Goal: Task Accomplishment & Management: Manage account settings

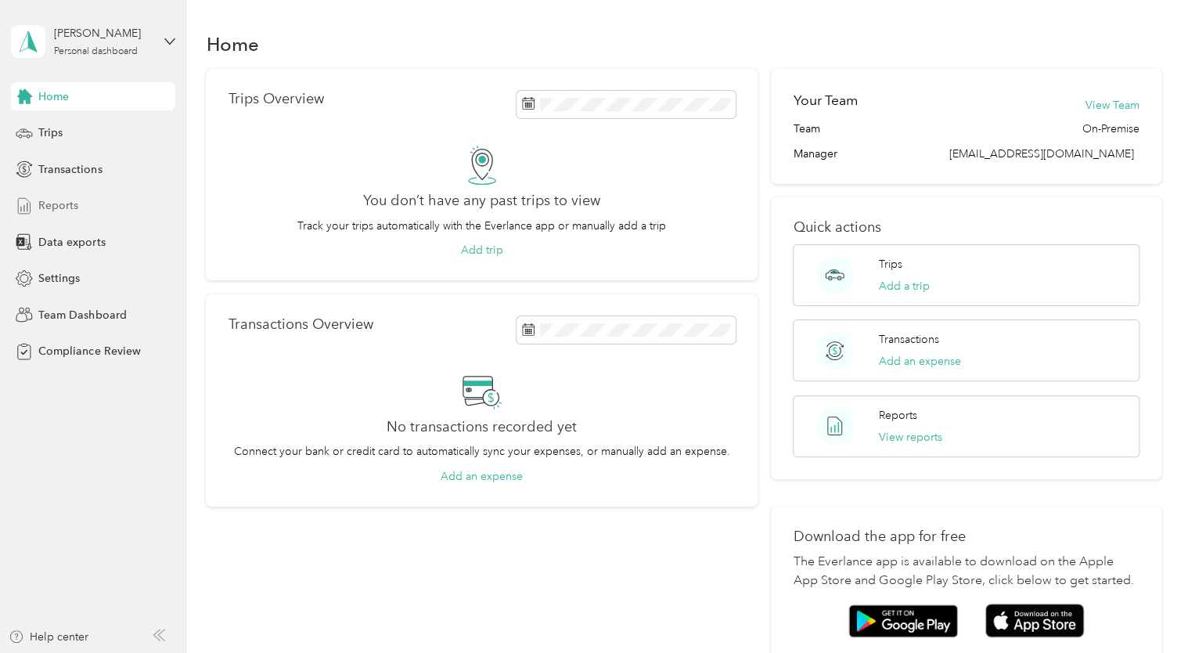
click at [65, 202] on span "Reports" at bounding box center [58, 205] width 40 height 16
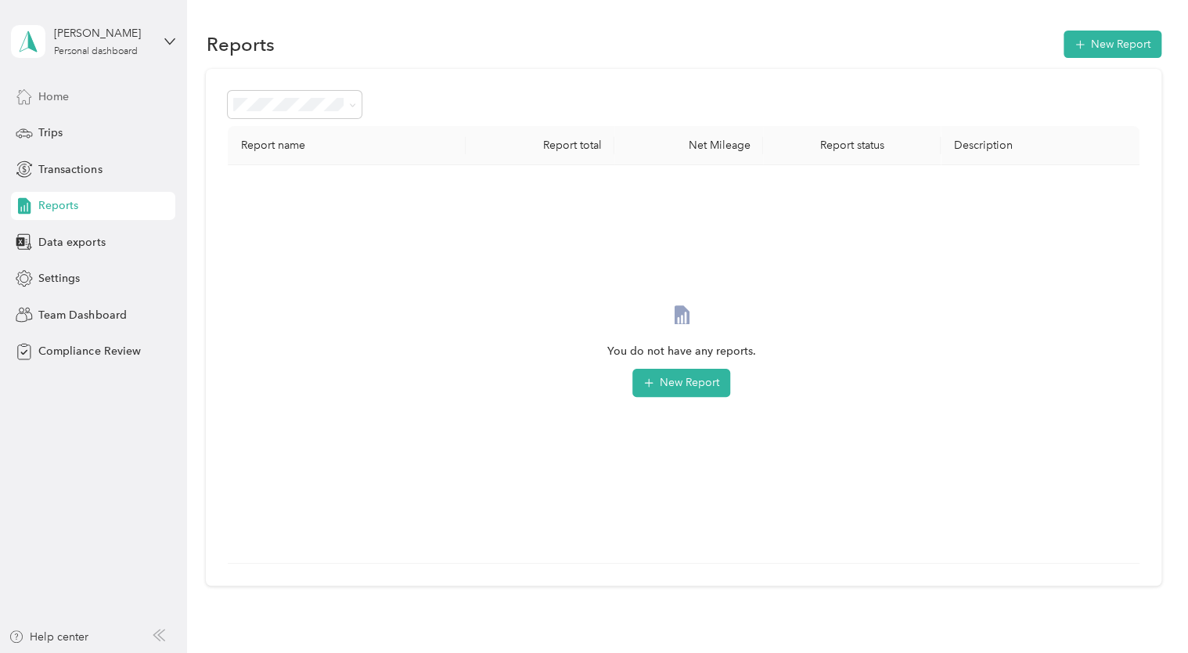
click at [70, 91] on div "Home" at bounding box center [93, 96] width 164 height 28
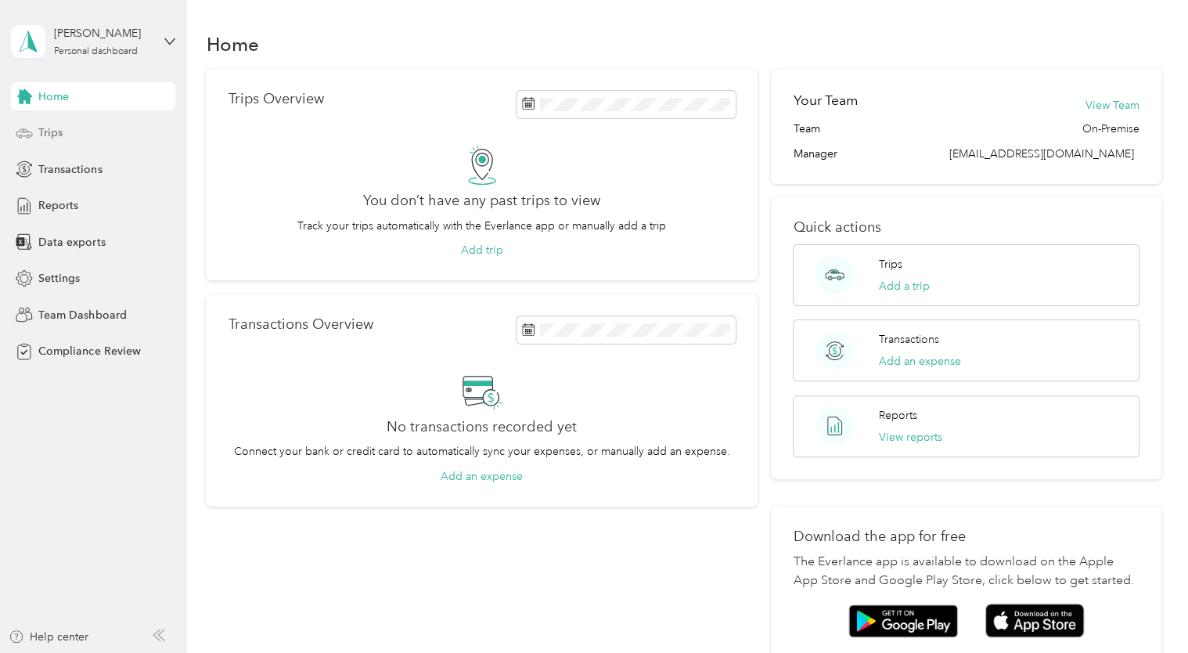
click at [70, 142] on div "Trips" at bounding box center [93, 133] width 164 height 28
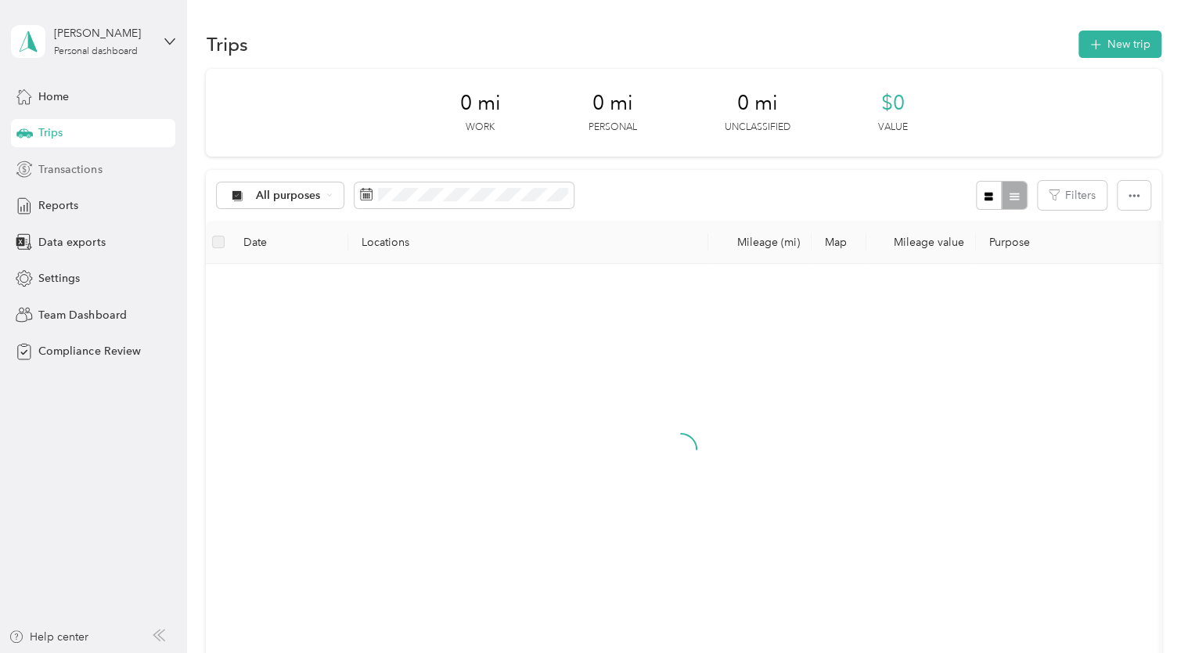
click at [77, 167] on span "Transactions" at bounding box center [69, 169] width 63 height 16
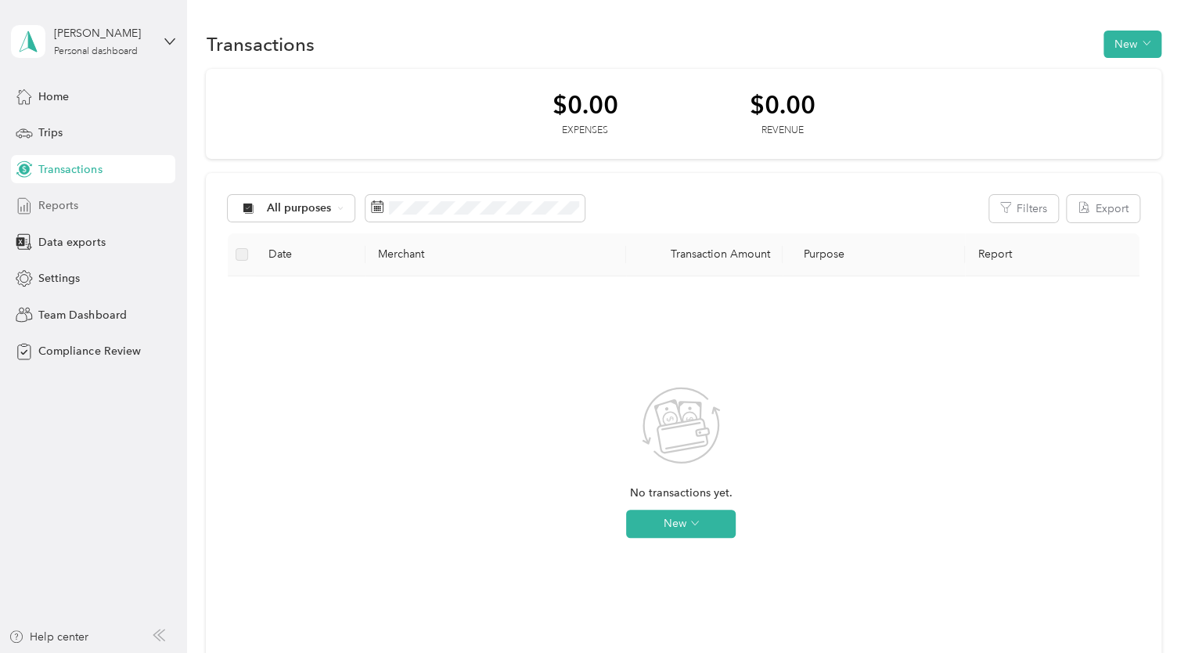
click at [73, 202] on span "Reports" at bounding box center [58, 205] width 40 height 16
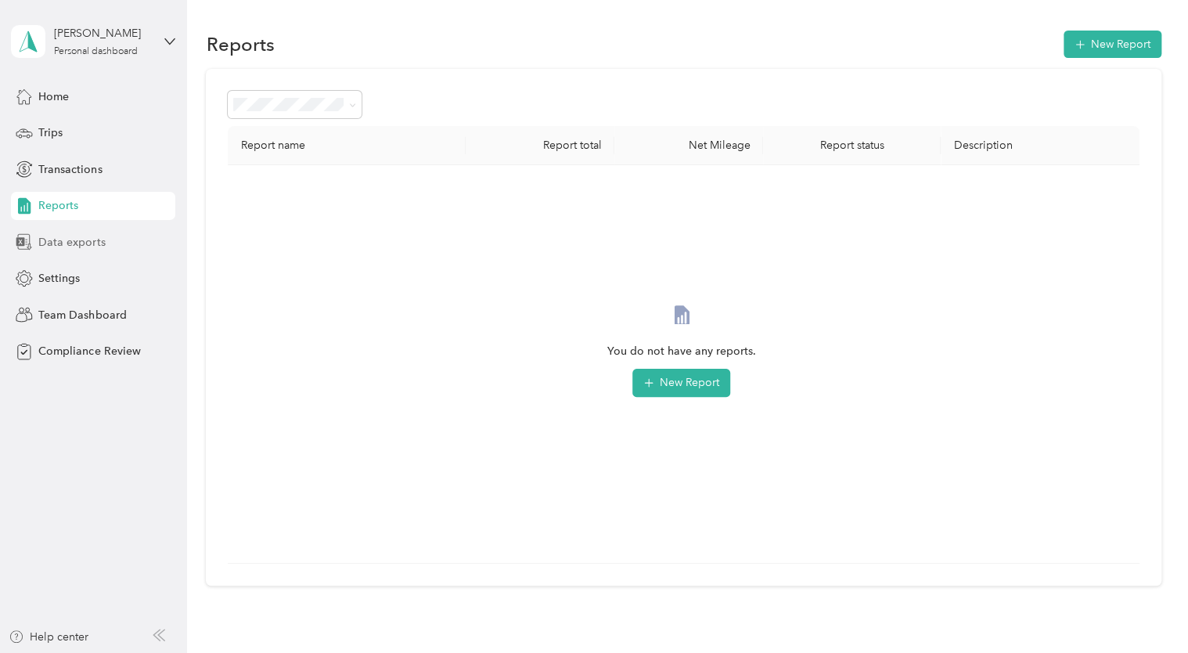
click at [75, 248] on span "Data exports" at bounding box center [71, 242] width 67 height 16
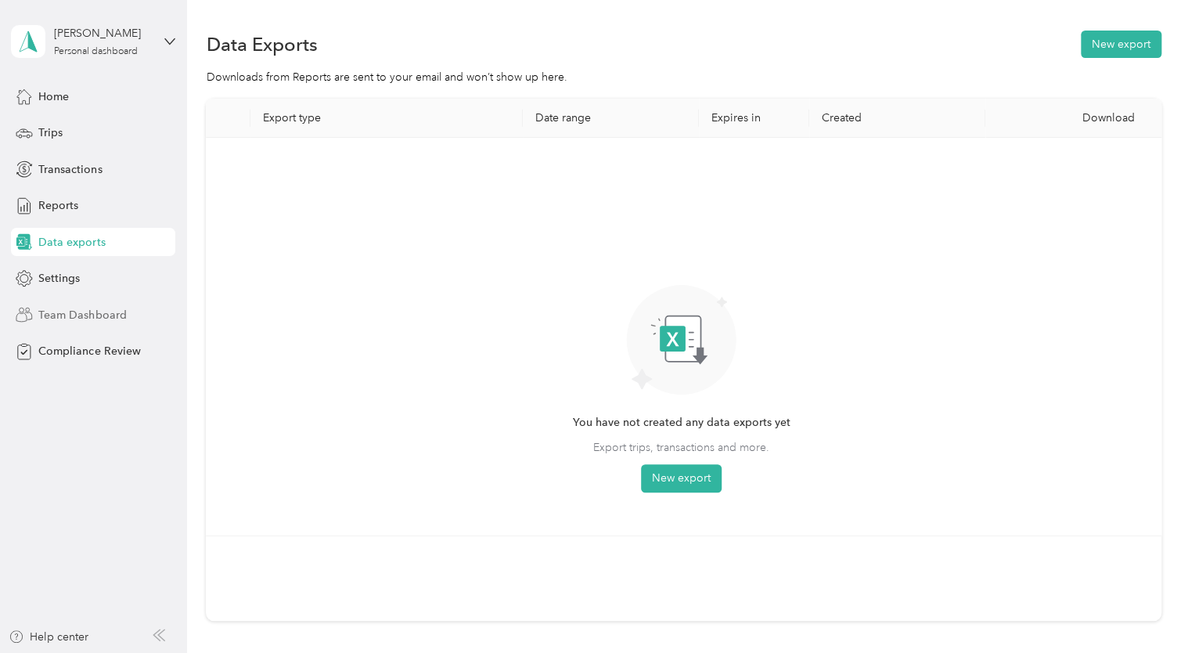
click at [92, 318] on span "Team Dashboard" at bounding box center [82, 315] width 88 height 16
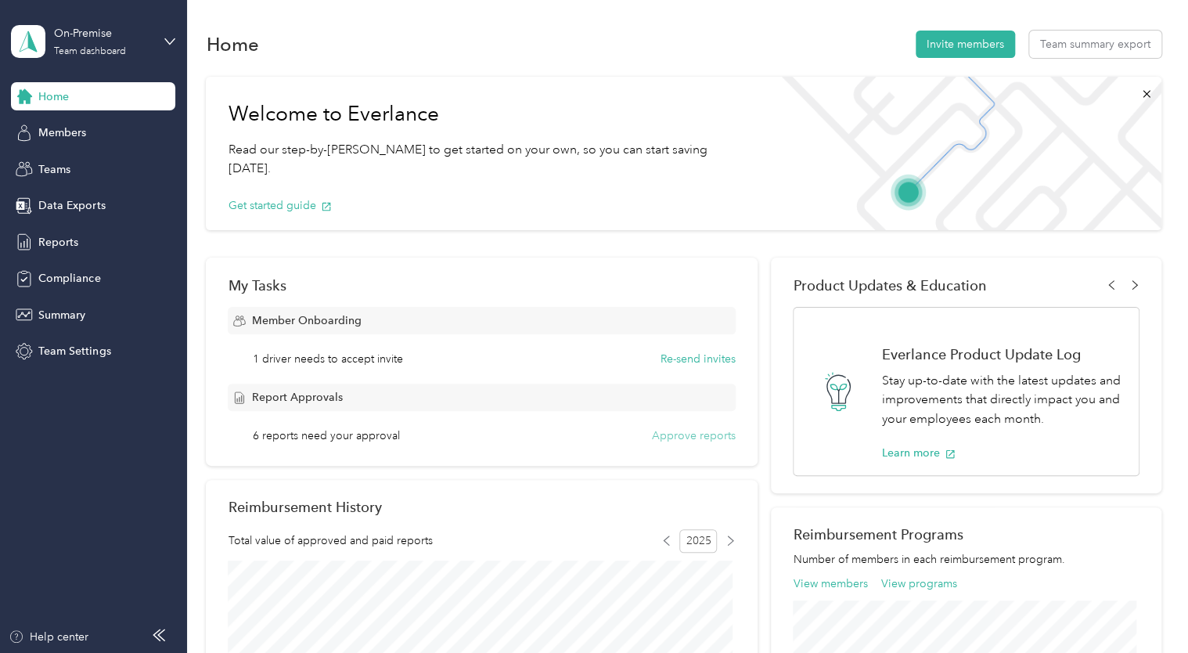
click at [714, 438] on button "Approve reports" at bounding box center [694, 435] width 84 height 16
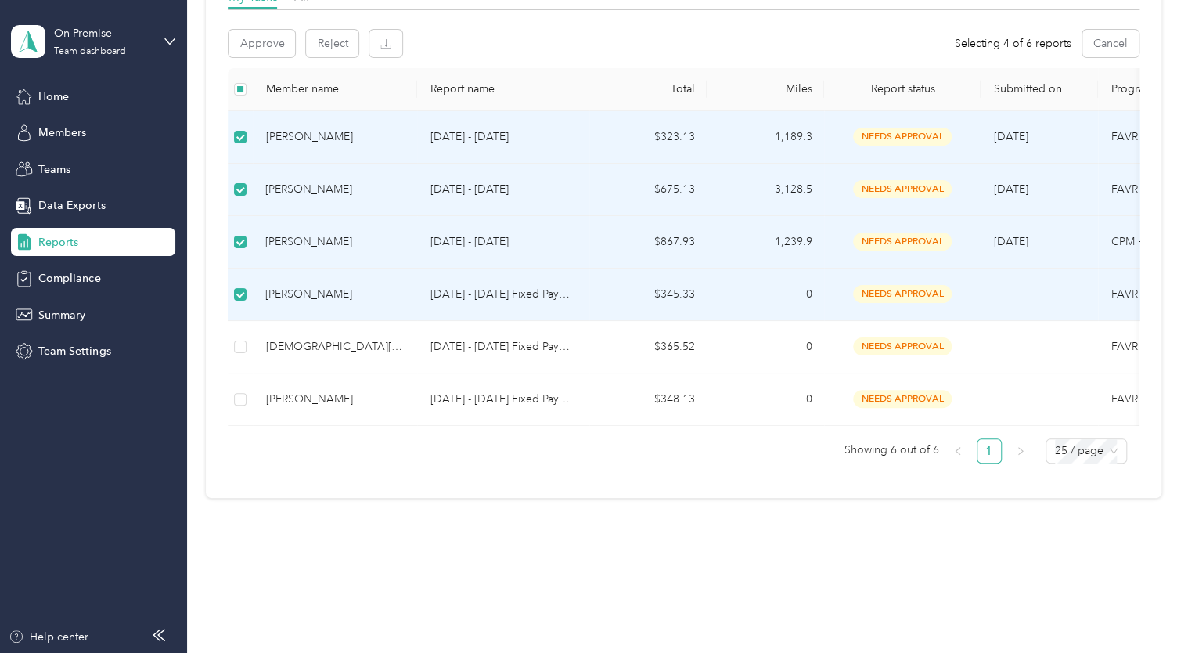
scroll to position [263, 0]
click at [240, 298] on label at bounding box center [240, 292] width 13 height 17
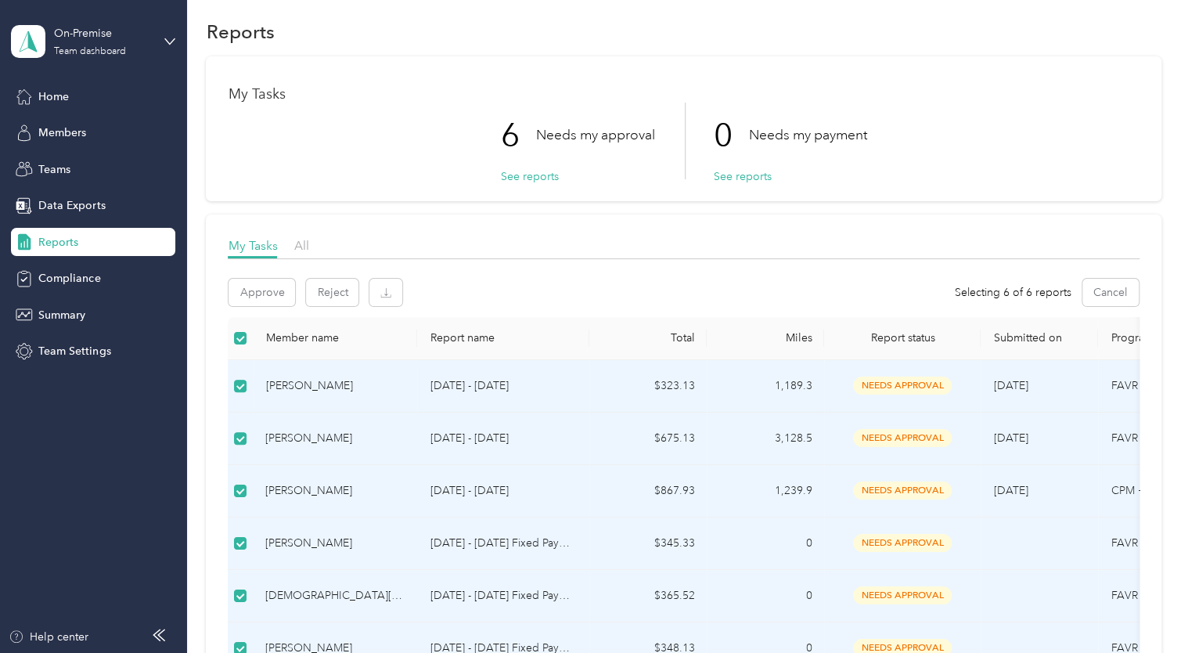
scroll to position [0, 0]
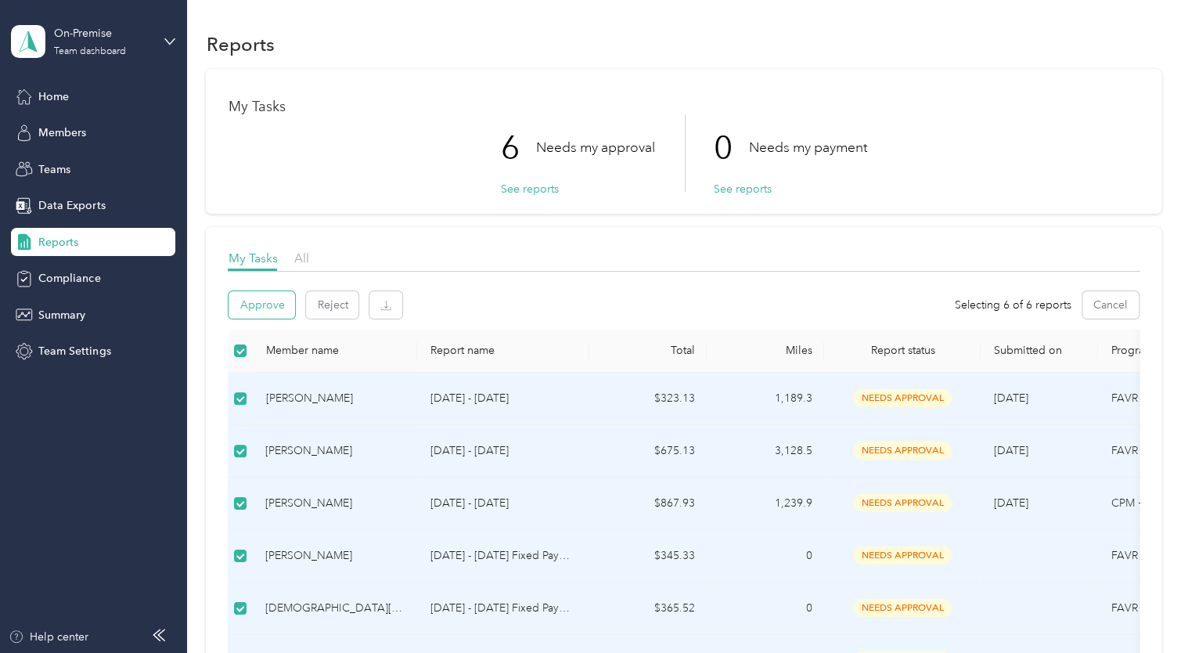
click at [270, 299] on button "Approve" at bounding box center [262, 304] width 67 height 27
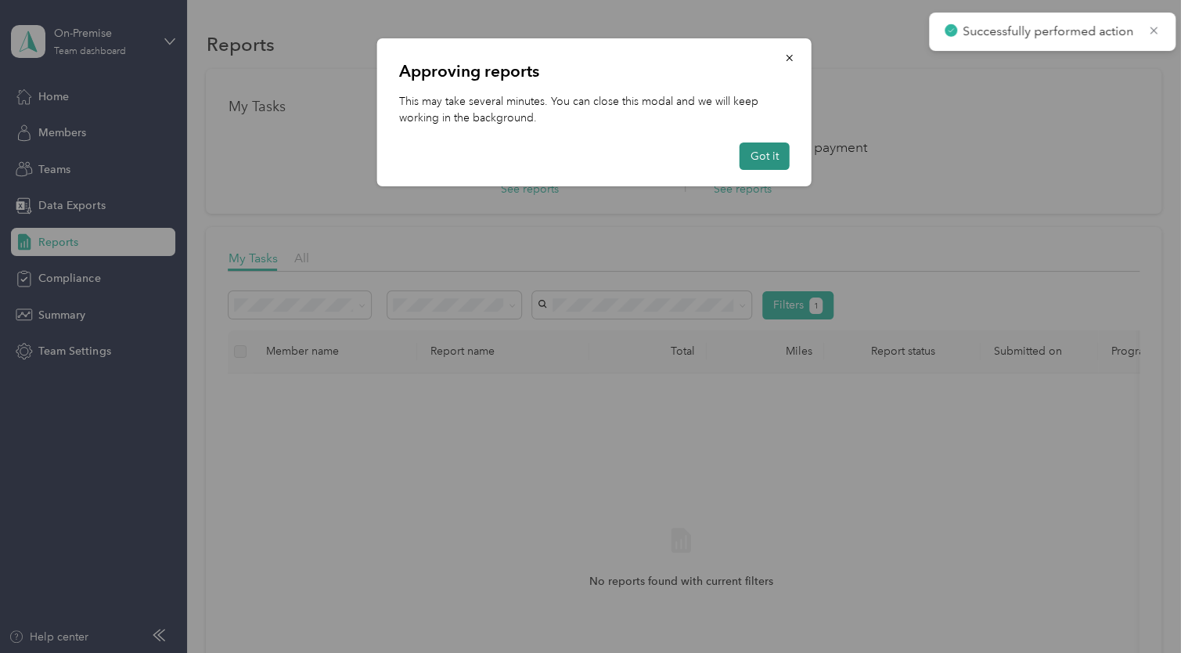
click at [770, 154] on button "Got it" at bounding box center [765, 155] width 50 height 27
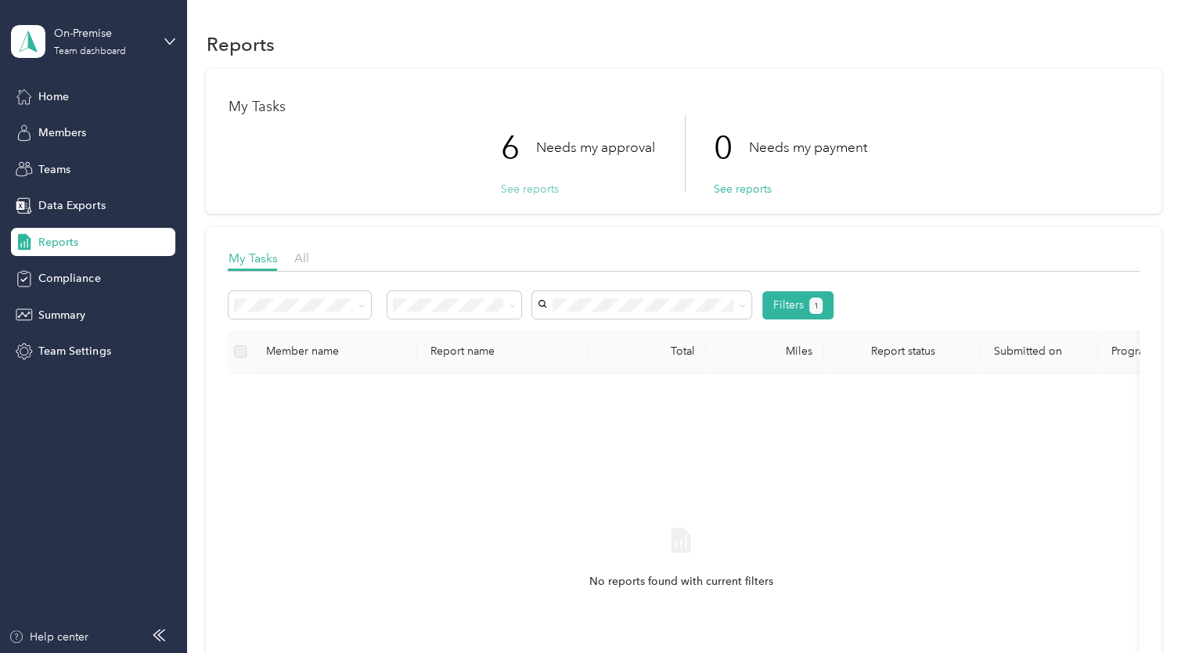
click at [528, 191] on button "See reports" at bounding box center [529, 189] width 58 height 16
click at [528, 189] on button "See reports" at bounding box center [529, 189] width 58 height 16
click at [741, 186] on button "See reports" at bounding box center [742, 189] width 58 height 16
